Goal: Navigation & Orientation: Understand site structure

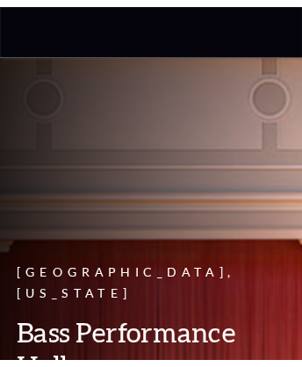
scroll to position [7729, 0]
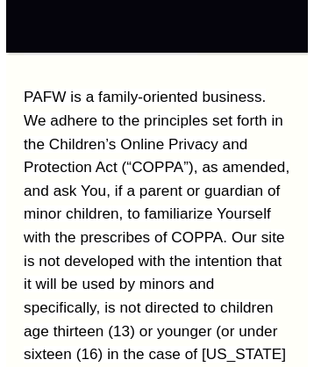
scroll to position [23181, 0]
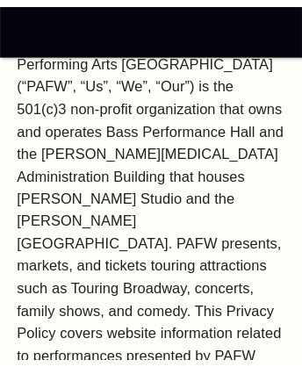
scroll to position [22433, 0]
